Goal: Task Accomplishment & Management: Use online tool/utility

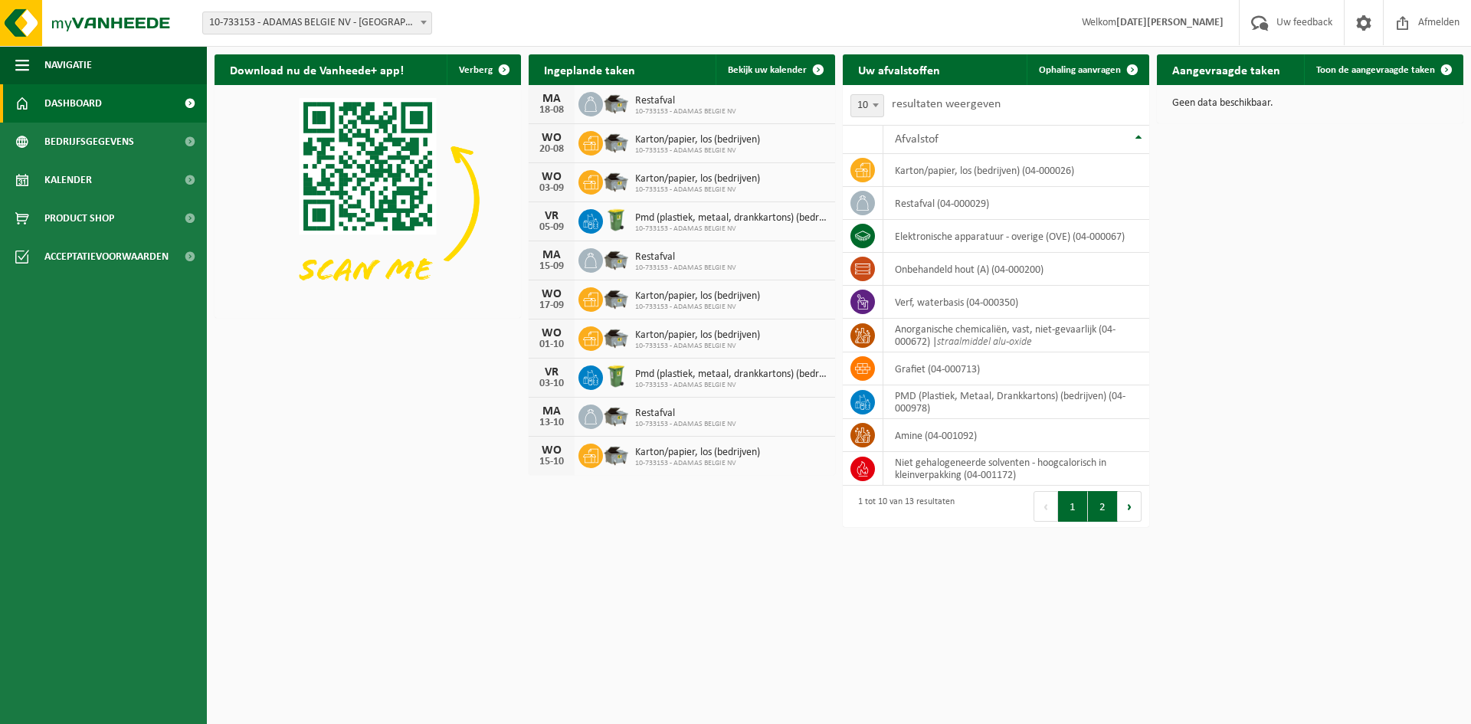
click at [1108, 497] on button "2" at bounding box center [1103, 506] width 30 height 31
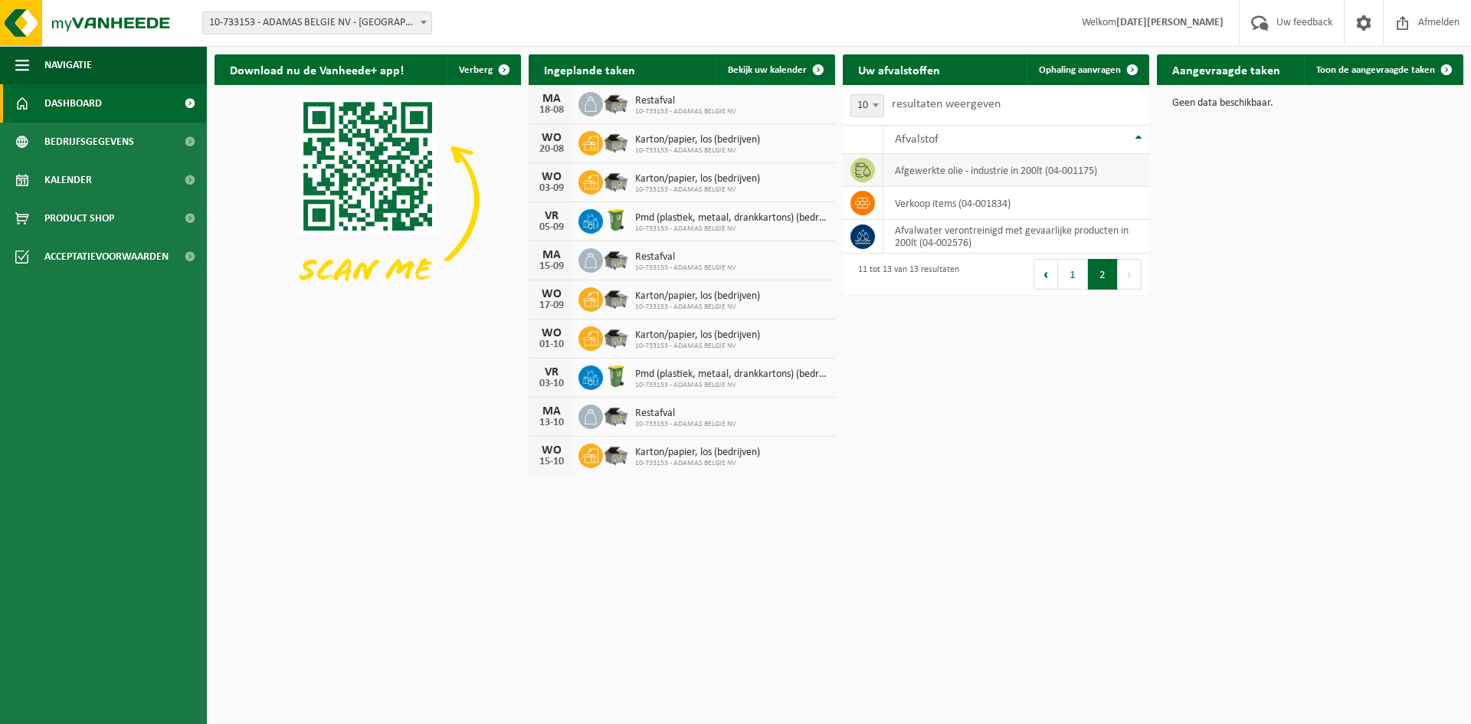
click at [1019, 171] on td "afgewerkte olie - industrie in 200lt (04-001175)" at bounding box center [1016, 170] width 266 height 33
click at [907, 169] on td "afgewerkte olie - industrie in 200lt (04-001175)" at bounding box center [1016, 170] width 266 height 33
click at [868, 166] on icon at bounding box center [862, 169] width 15 height 15
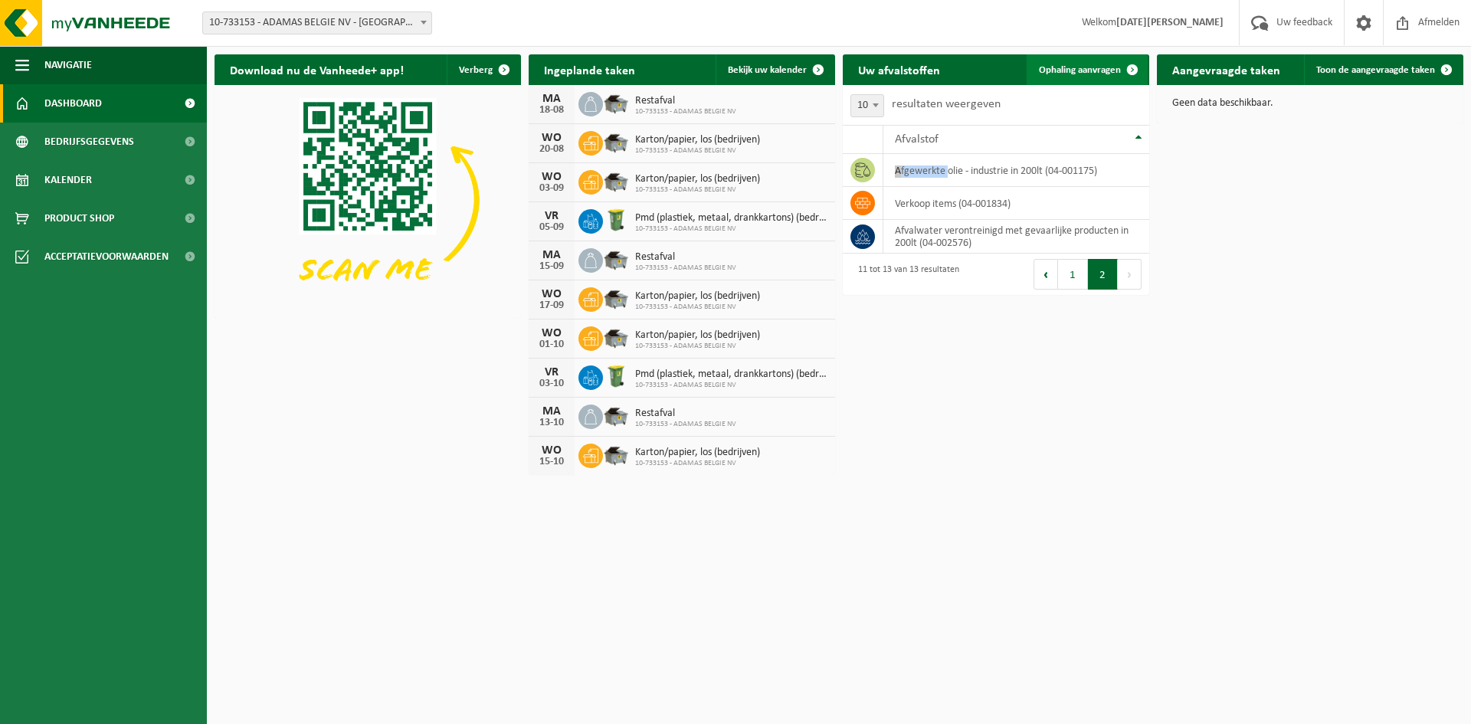
click at [1098, 65] on span "Ophaling aanvragen" at bounding box center [1080, 70] width 82 height 10
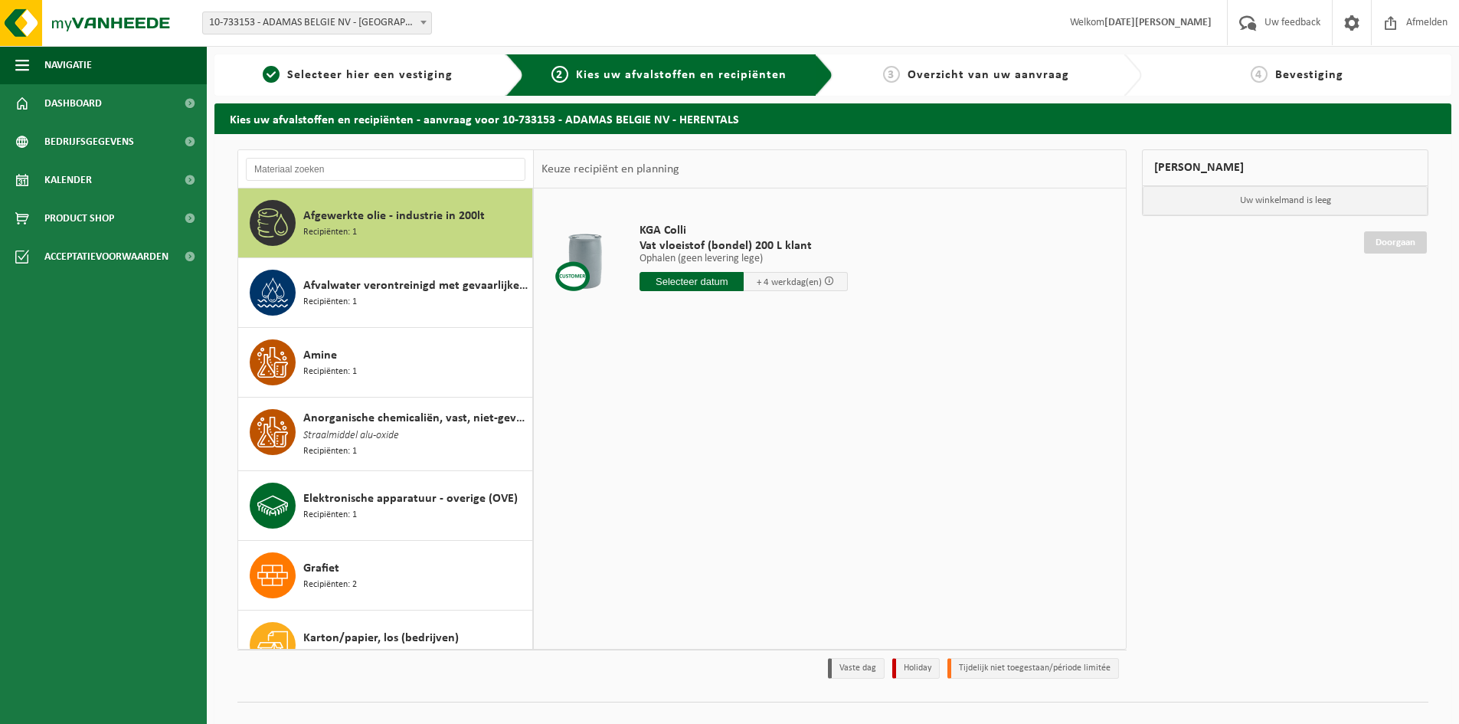
click at [345, 221] on span "Afgewerkte olie - industrie in 200lt" at bounding box center [394, 216] width 182 height 18
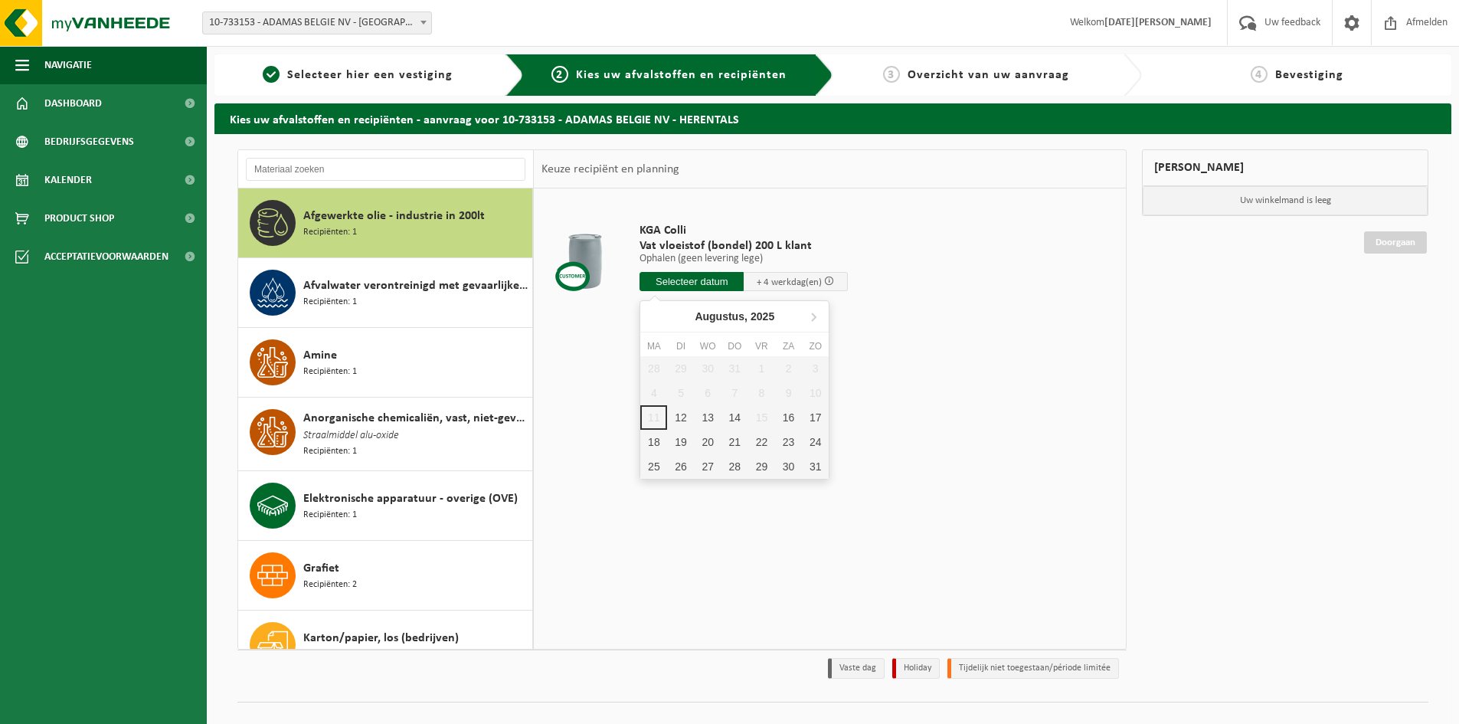
click at [699, 279] on input "text" at bounding box center [692, 281] width 104 height 19
click at [829, 281] on span at bounding box center [829, 281] width 10 height 10
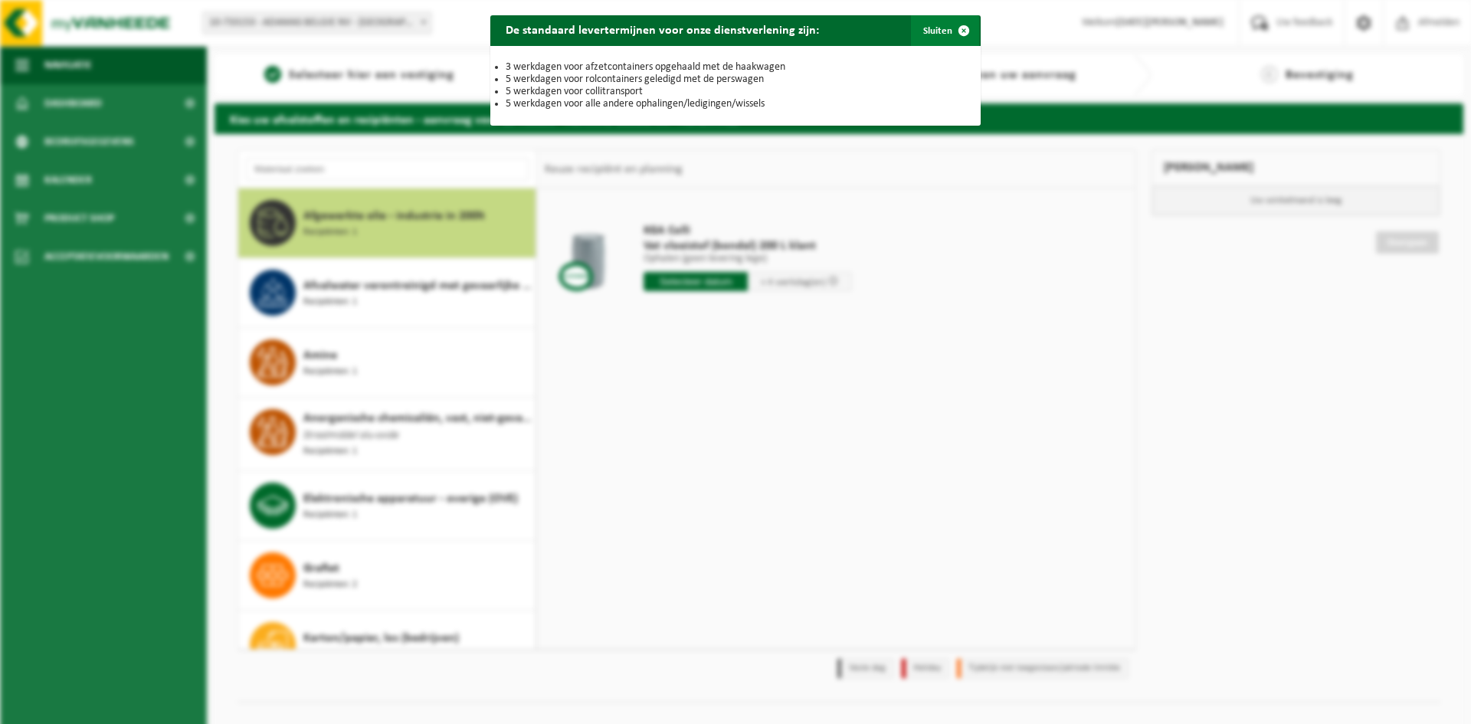
click at [952, 31] on span "button" at bounding box center [963, 30] width 31 height 31
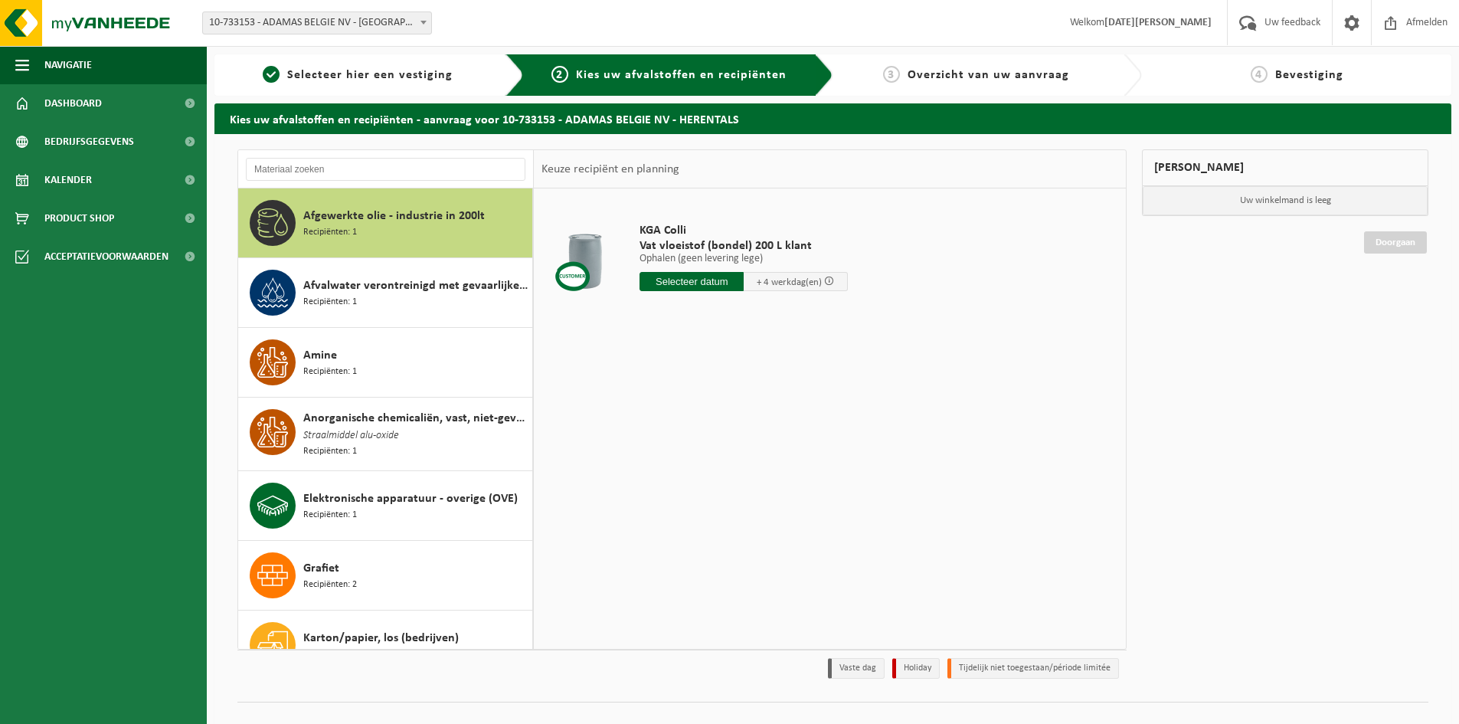
click at [719, 280] on input "text" at bounding box center [692, 281] width 104 height 19
click at [654, 440] on div "18" at bounding box center [653, 442] width 27 height 25
type input "Van 2025-08-18"
type input "2"
click at [732, 306] on input "2" at bounding box center [686, 310] width 92 height 20
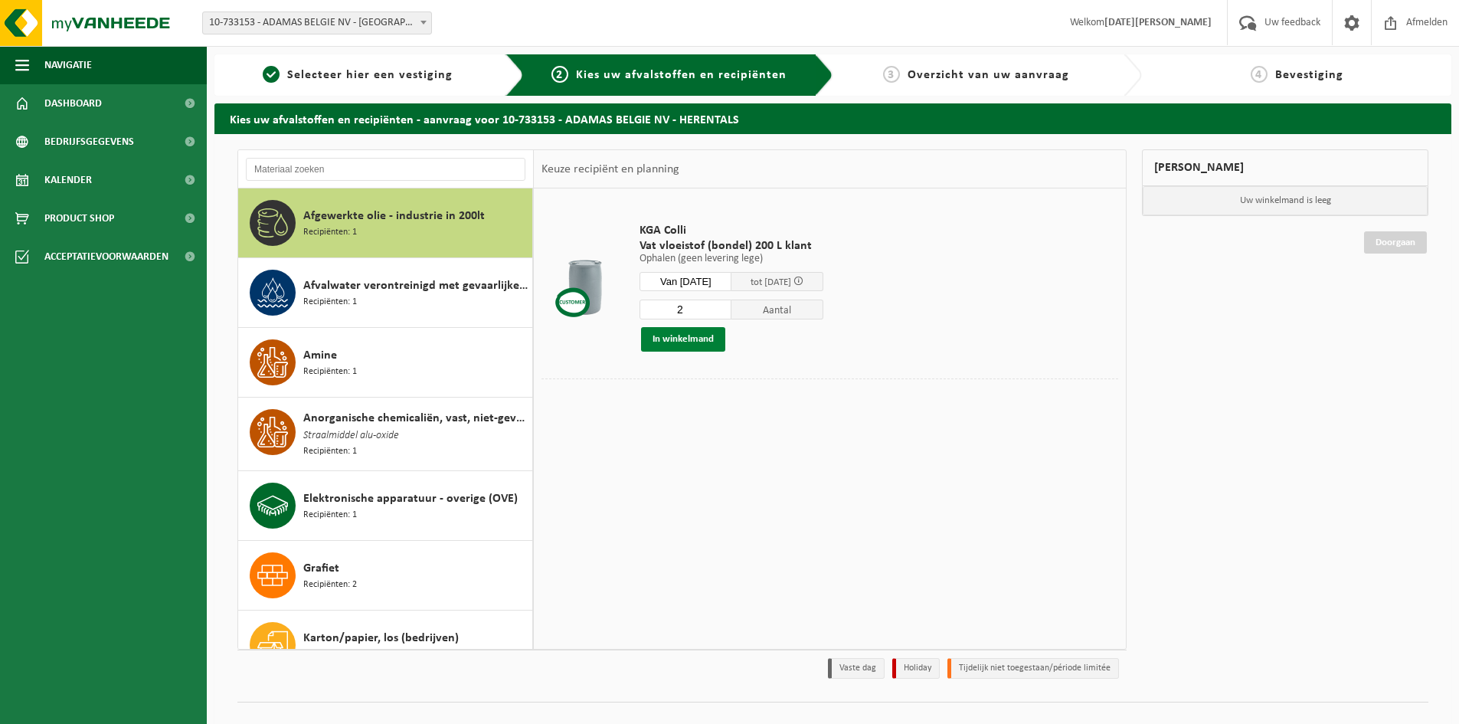
click at [689, 336] on button "In winkelmand" at bounding box center [683, 339] width 84 height 25
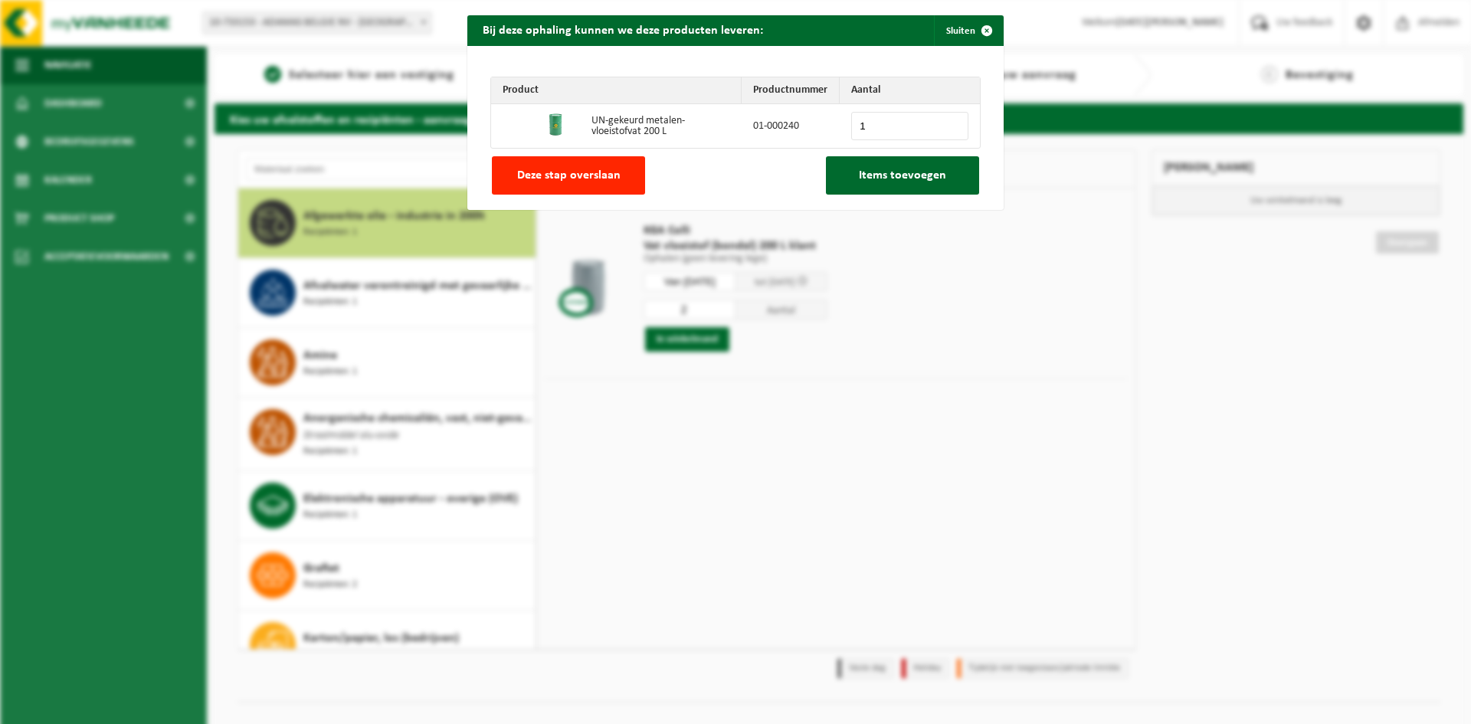
click at [948, 122] on input "1" at bounding box center [909, 126] width 117 height 28
type input "0"
click at [949, 130] on input "0" at bounding box center [909, 126] width 117 height 28
click at [578, 172] on span "Deze stap overslaan" at bounding box center [568, 175] width 103 height 12
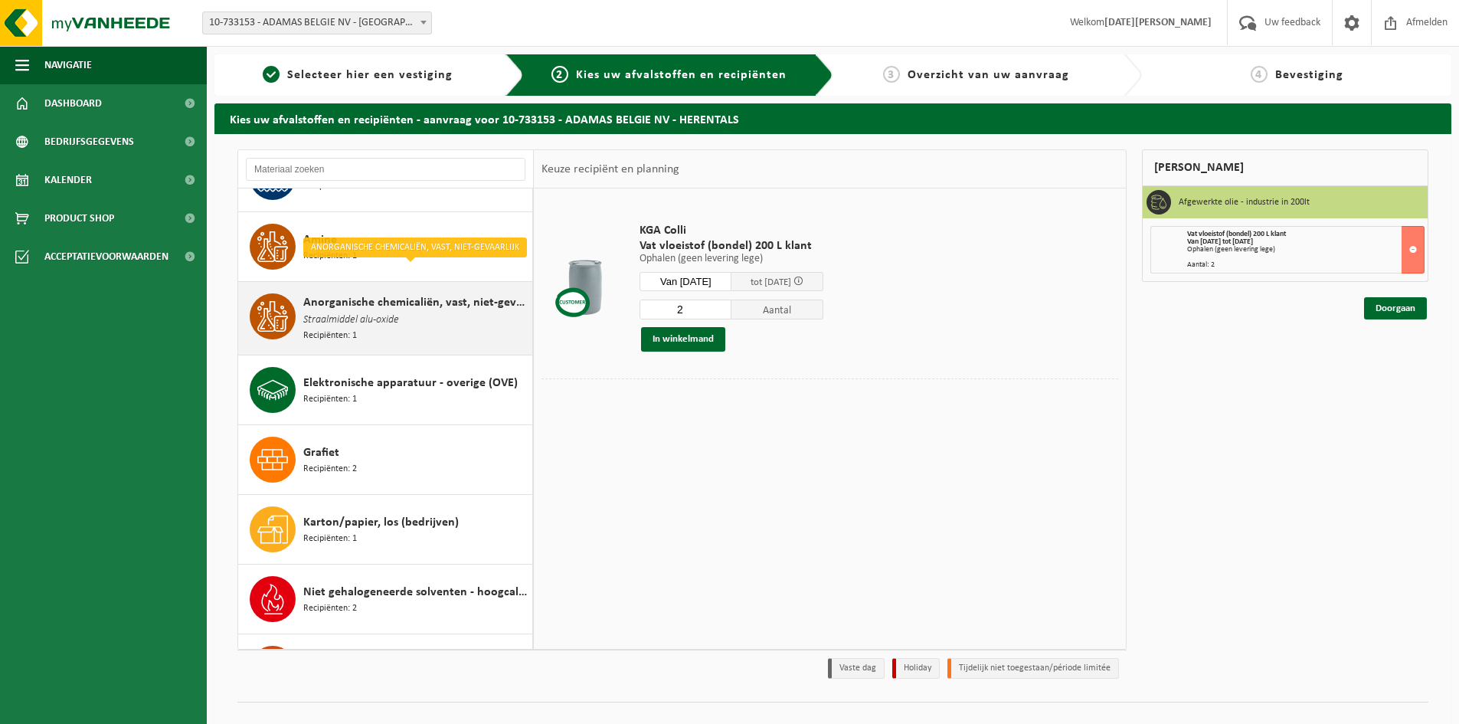
scroll to position [153, 0]
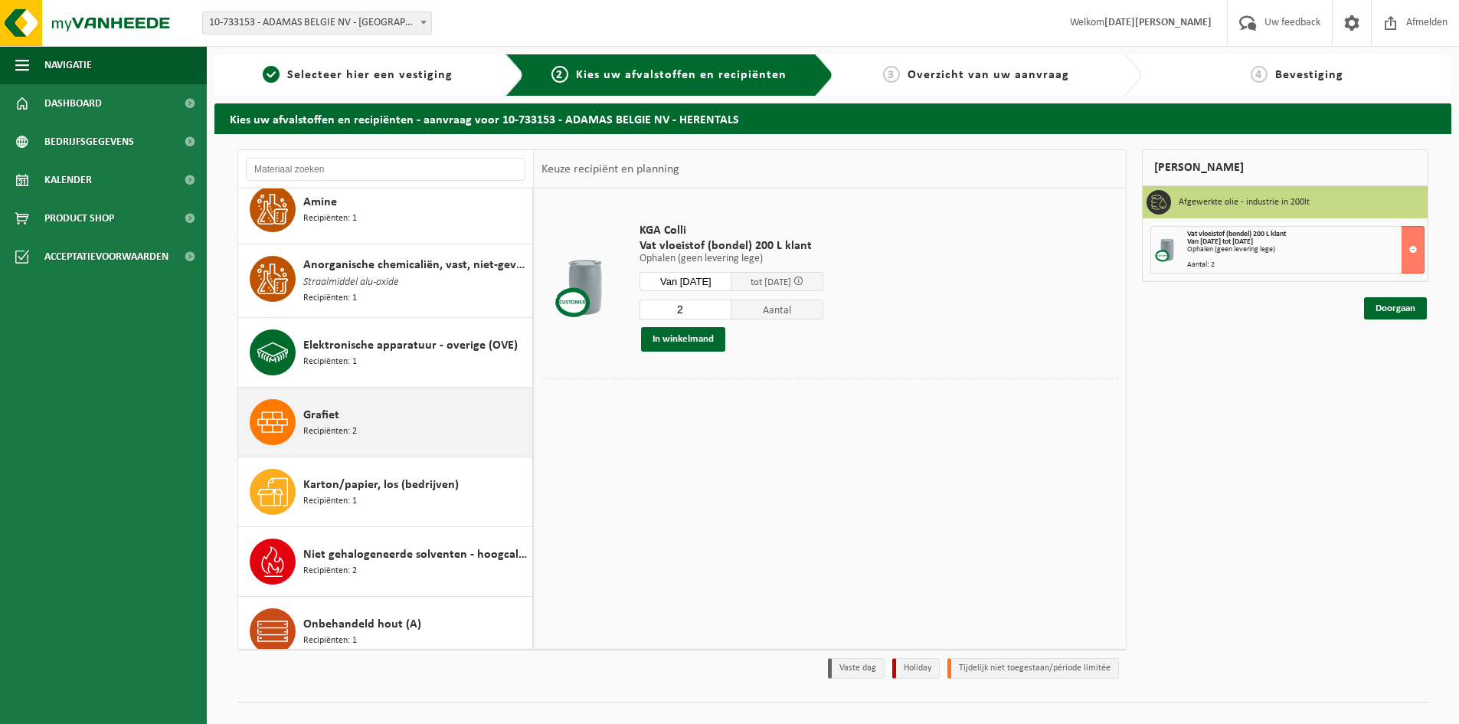
click at [328, 414] on span "Grafiet" at bounding box center [321, 415] width 36 height 18
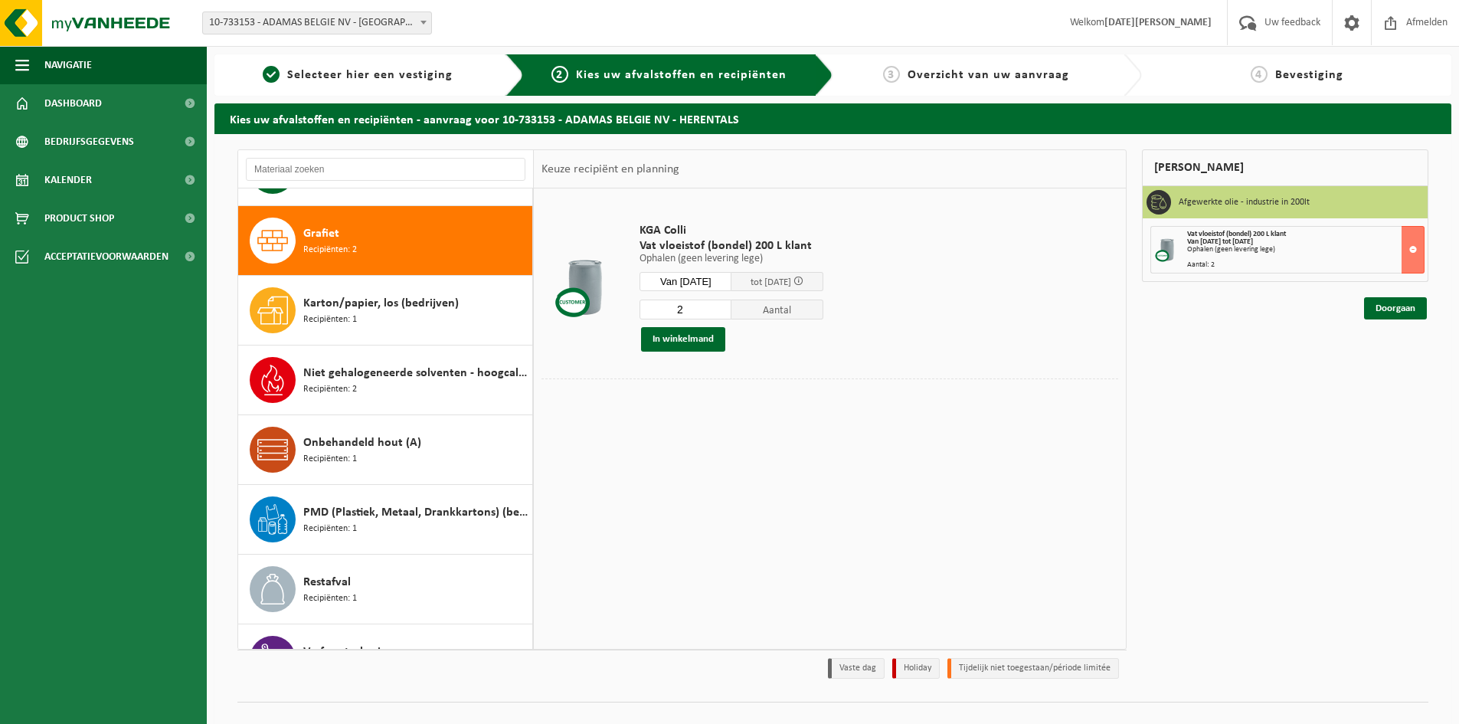
scroll to position [350, 0]
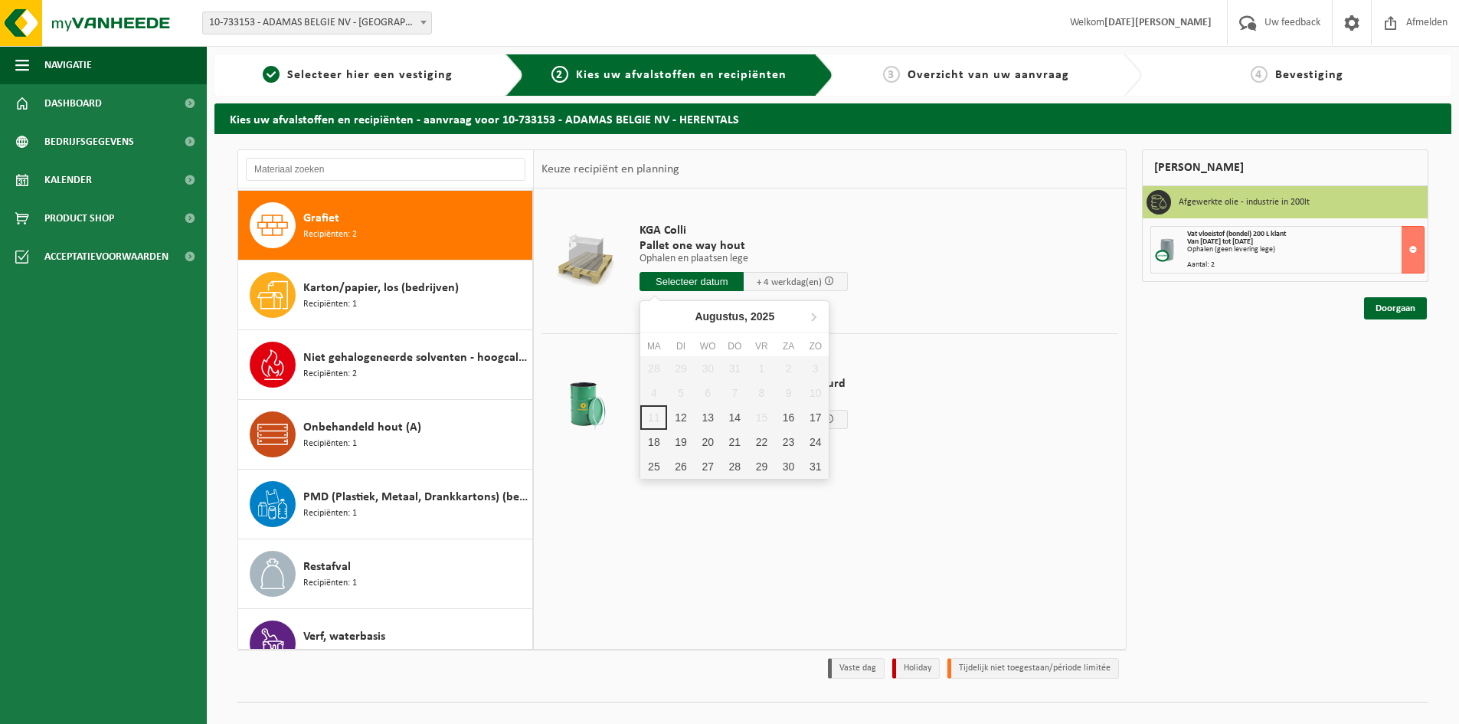
click at [700, 277] on input "text" at bounding box center [692, 281] width 104 height 19
click at [653, 441] on div "18" at bounding box center [653, 442] width 27 height 25
type input "Van 2025-08-18"
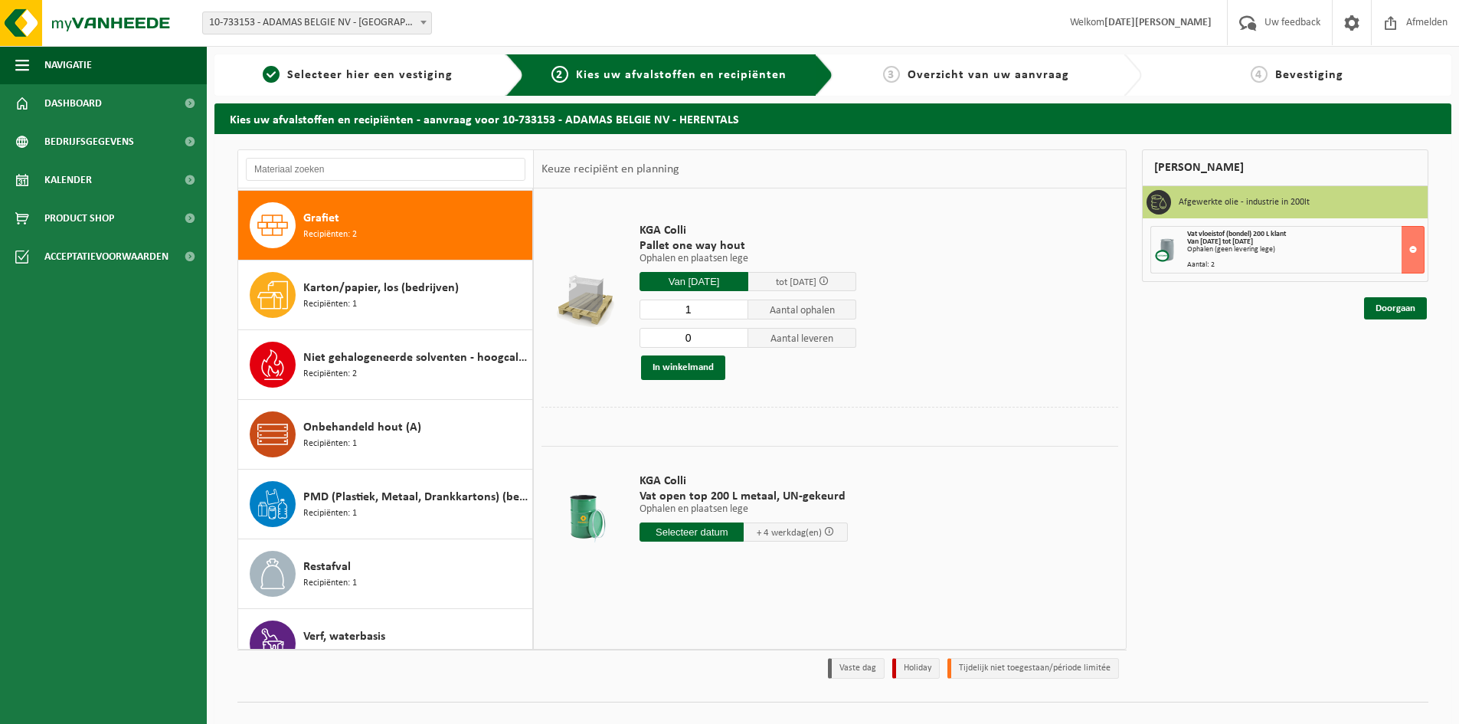
type input "0"
click at [737, 341] on input "0" at bounding box center [694, 338] width 109 height 20
click at [952, 384] on td "KGA Colli Pallet one way hout Ophalen en plaatsen lege Ophalen en plaatsen lege…" at bounding box center [873, 301] width 490 height 211
click at [700, 368] on button "In winkelmand" at bounding box center [683, 367] width 84 height 25
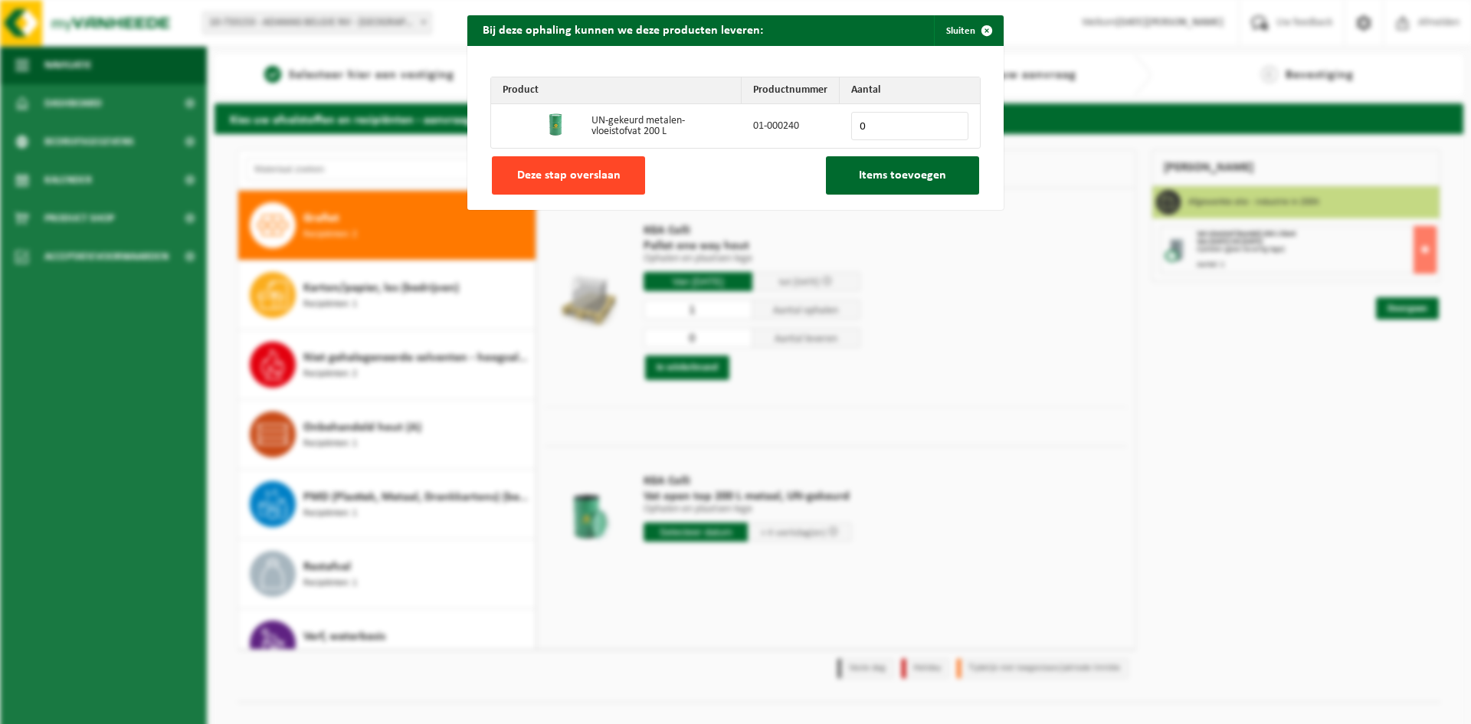
click at [596, 169] on span "Deze stap overslaan" at bounding box center [568, 175] width 103 height 12
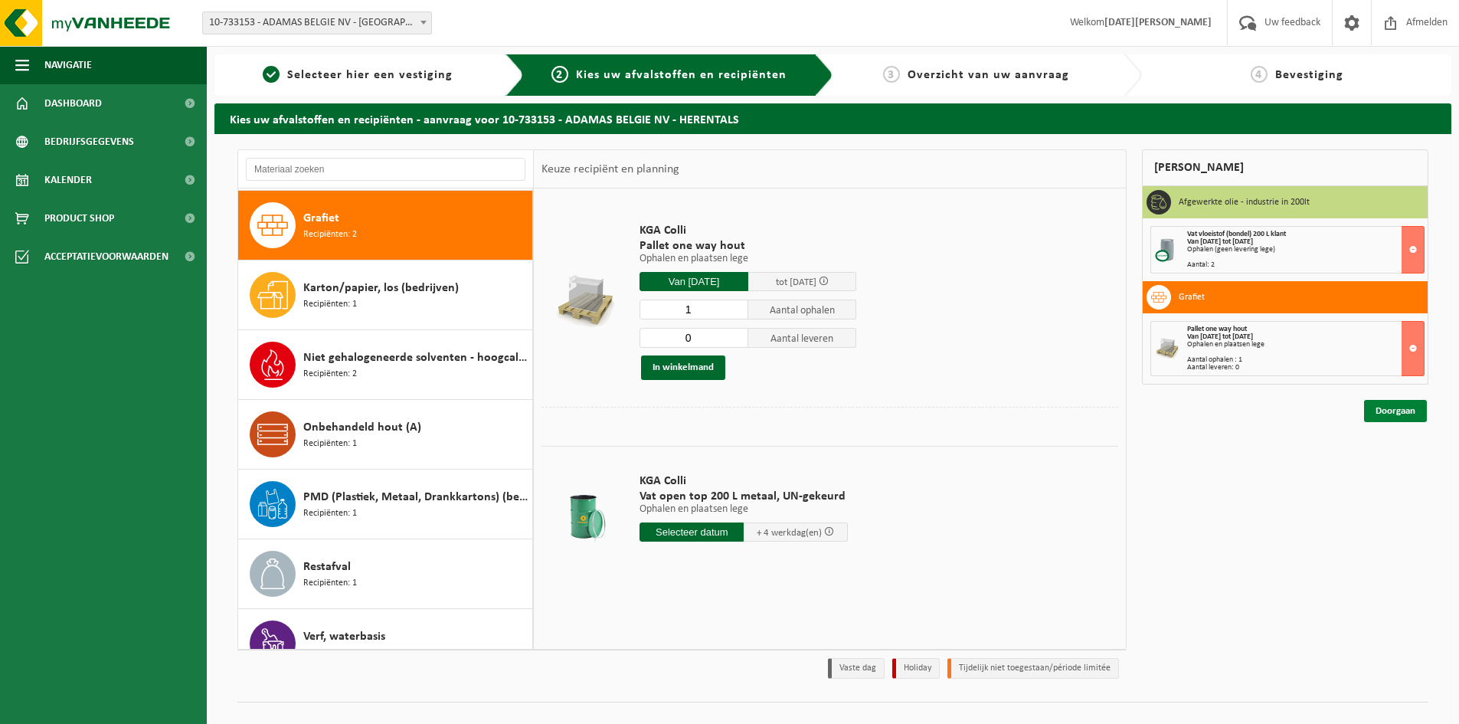
click at [1395, 409] on link "Doorgaan" at bounding box center [1395, 411] width 63 height 22
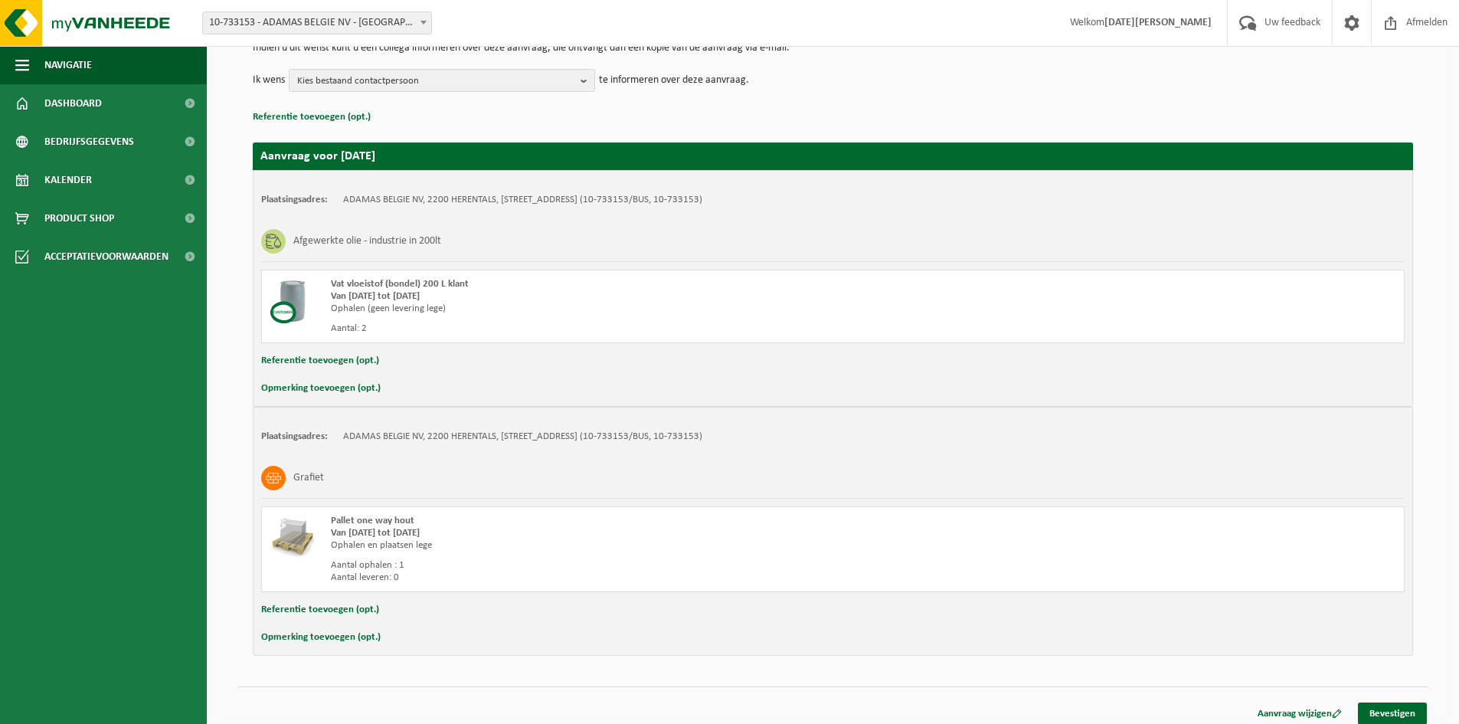
scroll to position [175, 0]
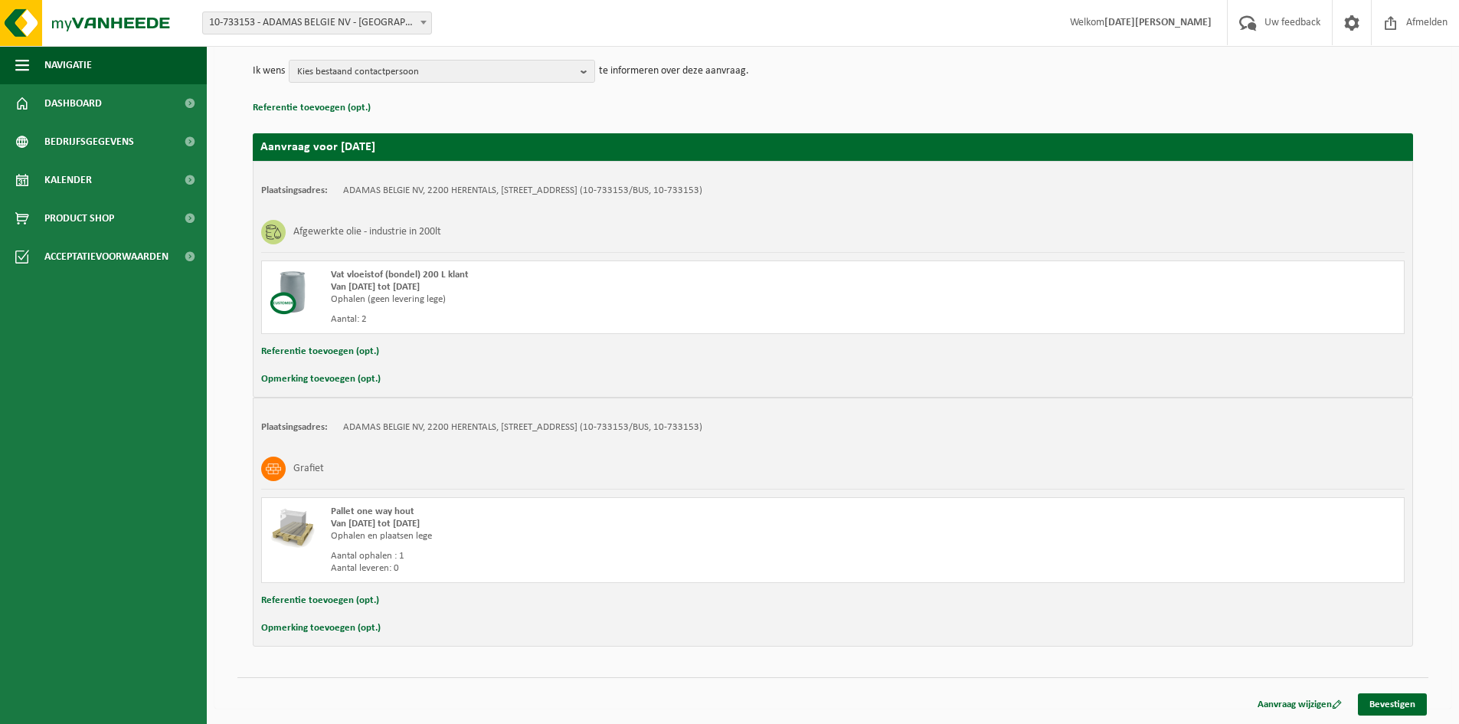
click at [351, 382] on button "Opmerking toevoegen (opt.)" at bounding box center [321, 379] width 120 height 20
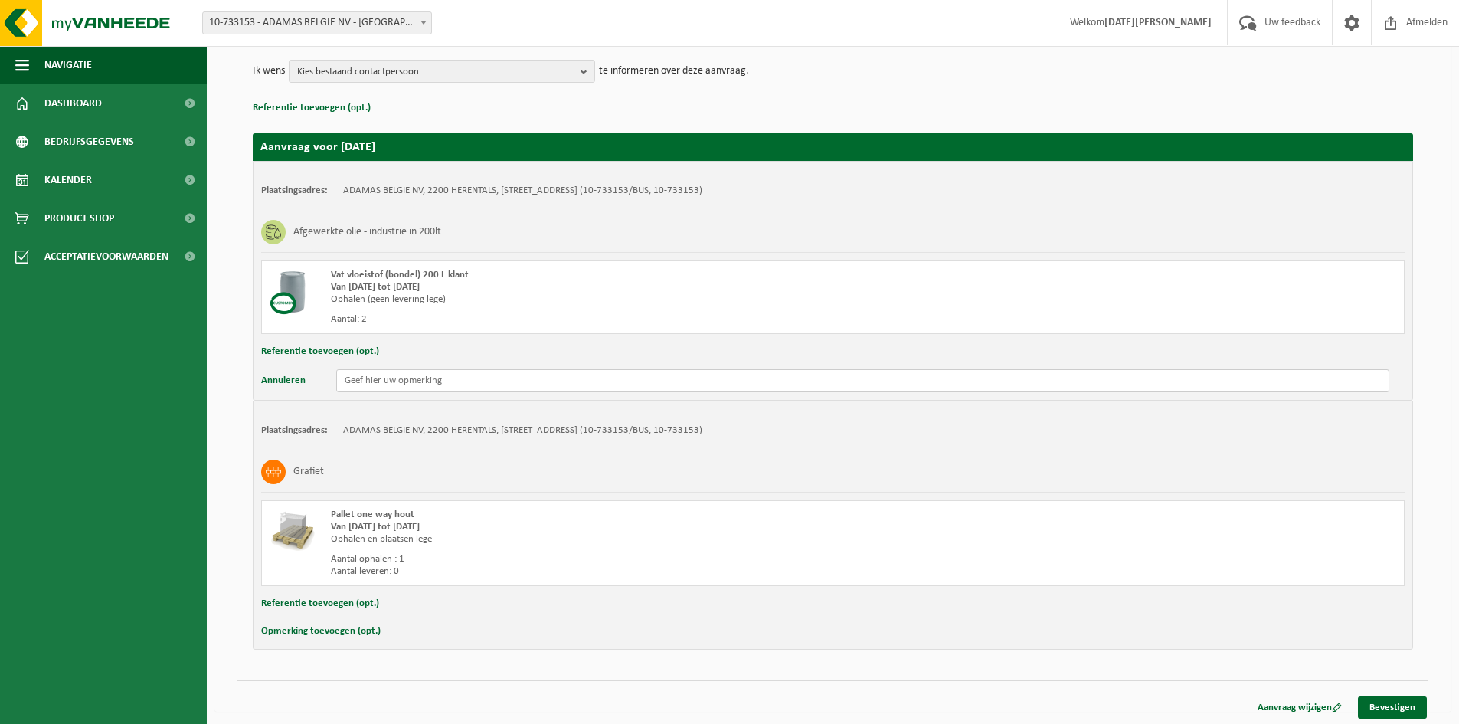
click at [391, 382] on input "text" at bounding box center [862, 380] width 1053 height 23
type input "Vaten staan op een pallet klaar."
click at [346, 629] on button "Opmerking toevoegen (opt.)" at bounding box center [321, 631] width 120 height 20
click at [414, 630] on input "text" at bounding box center [862, 632] width 1053 height 23
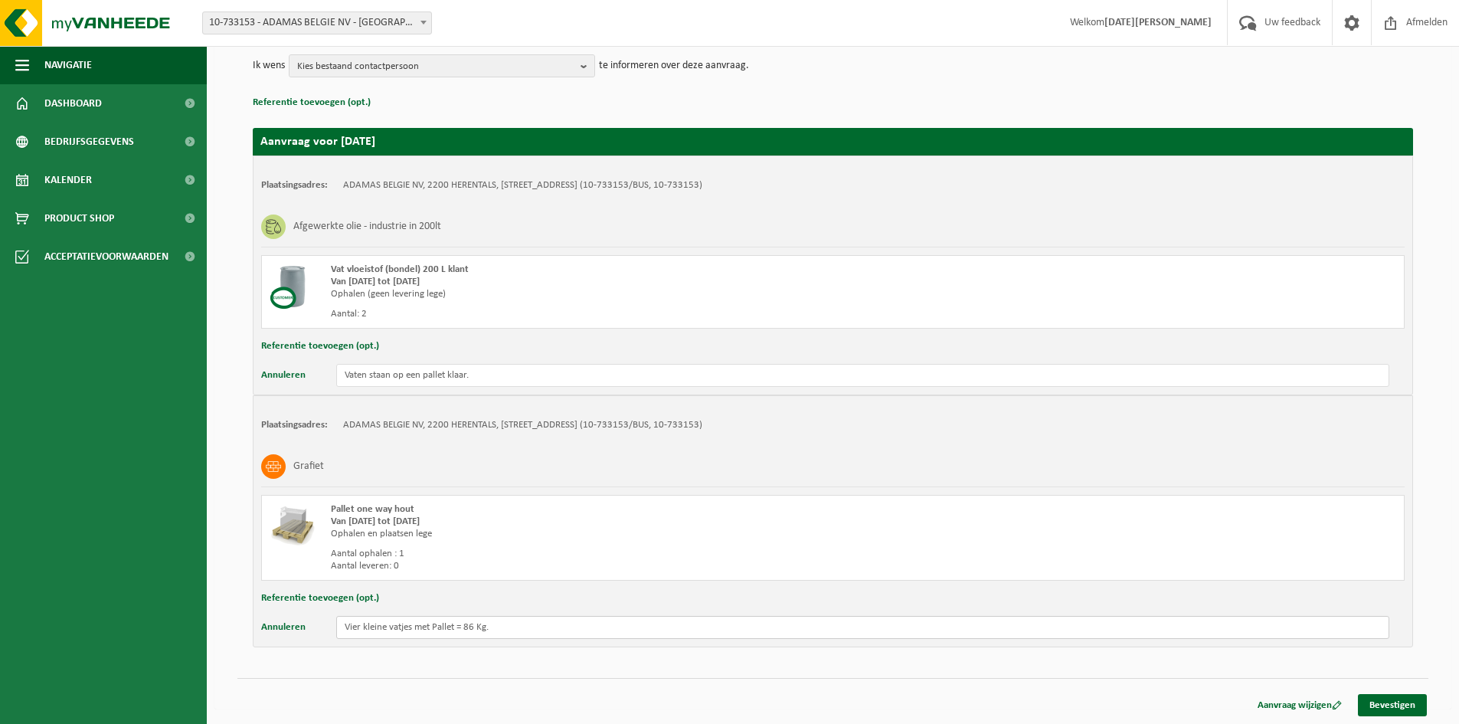
scroll to position [181, 0]
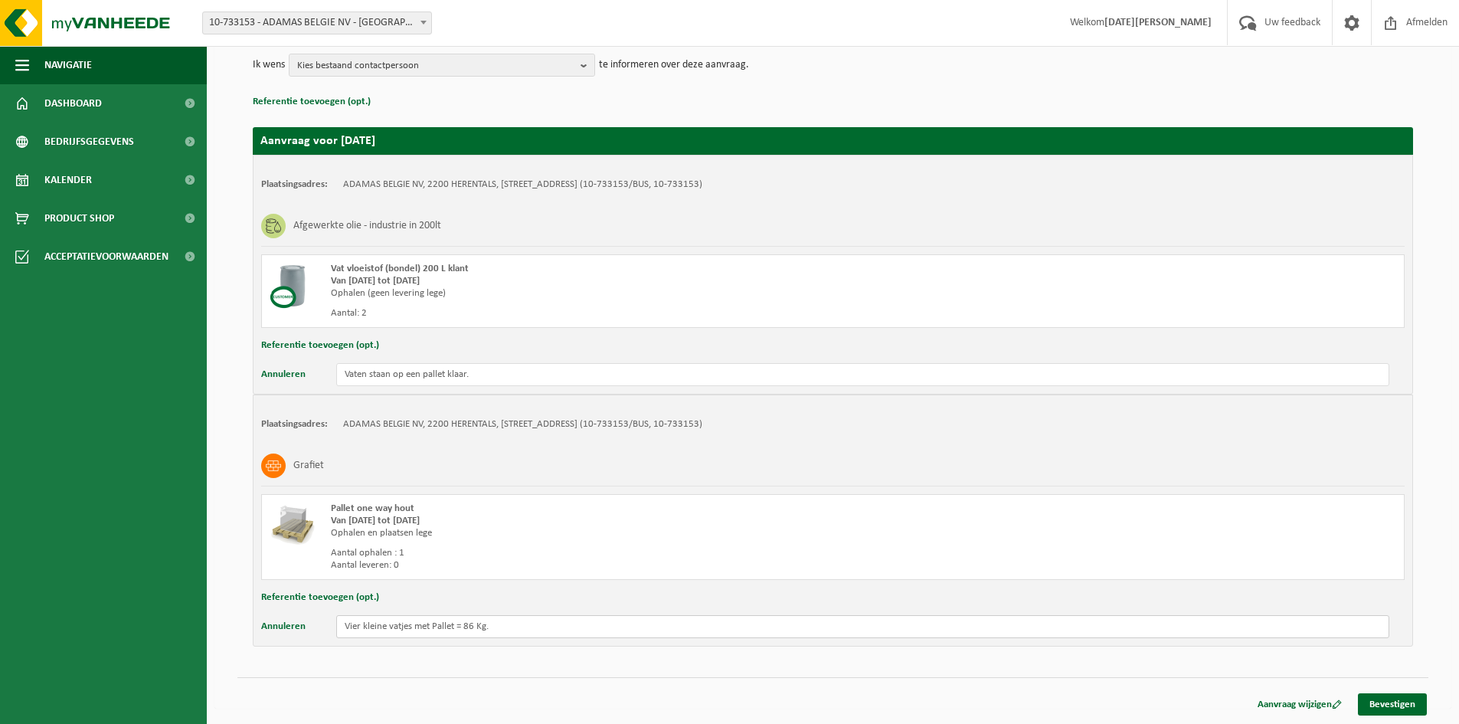
click at [431, 623] on input "Vier kleine vatjes met Pallet = 86 Kg." at bounding box center [862, 626] width 1053 height 23
type input "Vier kleine vatjes op Pallet = 86 Kg."
click at [1400, 704] on link "Bevestigen" at bounding box center [1392, 704] width 69 height 22
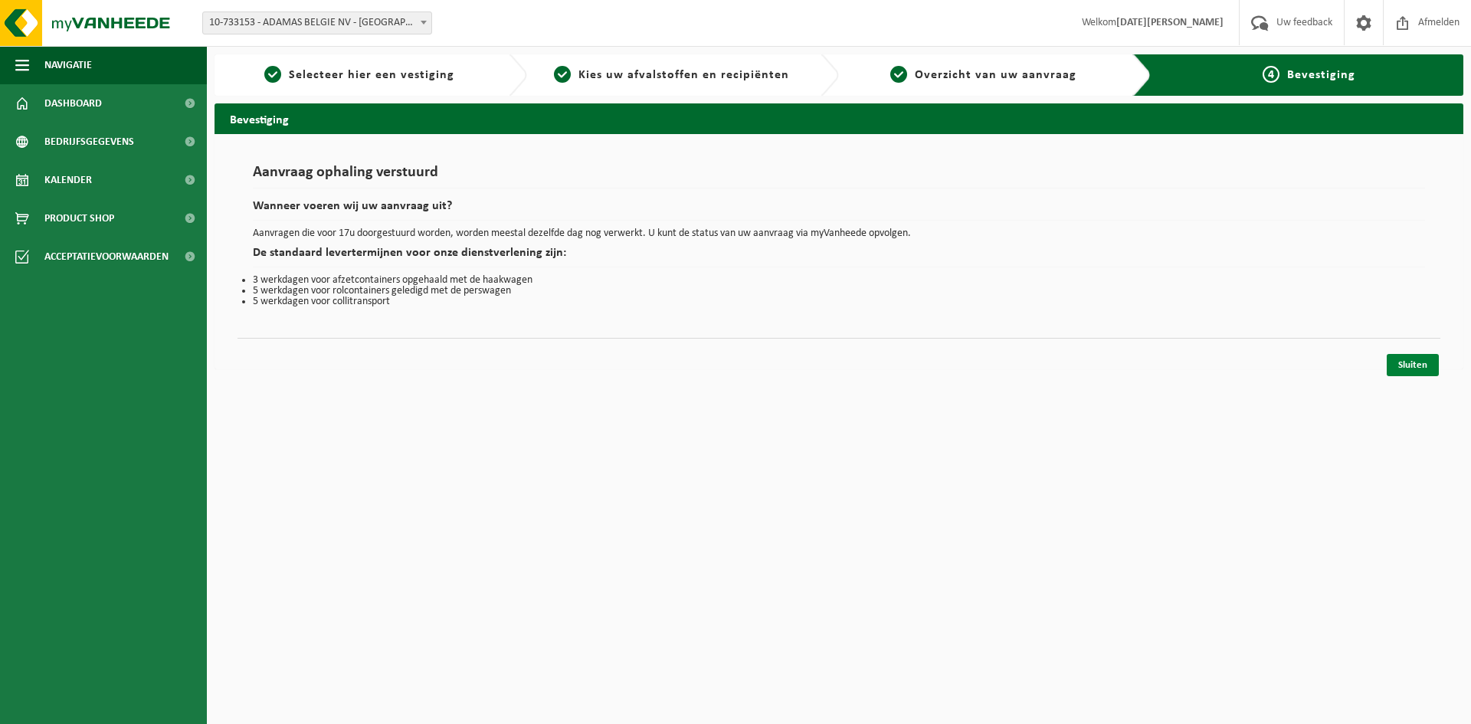
click at [1413, 359] on link "Sluiten" at bounding box center [1413, 365] width 52 height 22
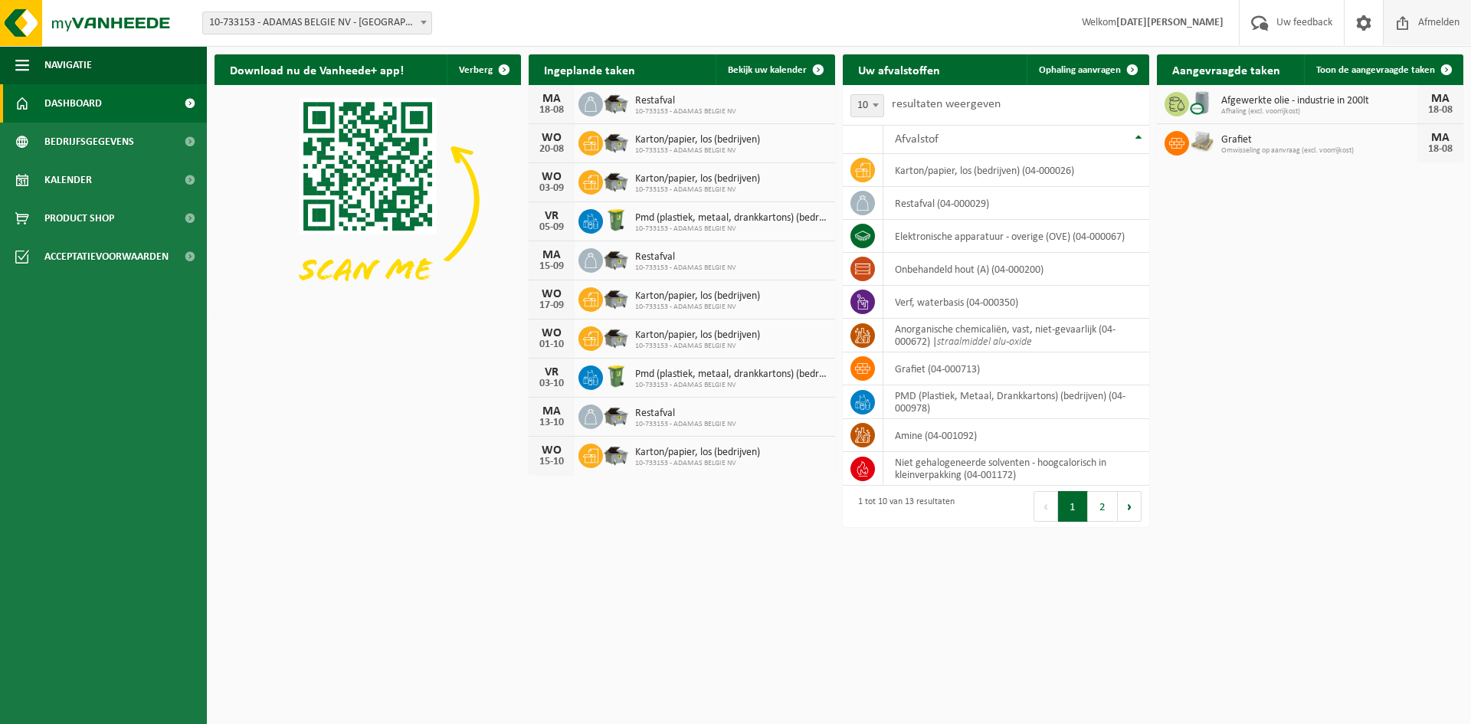
click at [1433, 17] on span "Afmelden" at bounding box center [1438, 22] width 49 height 45
